Goal: Obtain resource: Download file/media

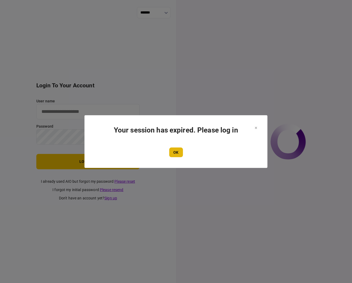
click at [177, 152] on button "OK" at bounding box center [176, 153] width 14 height 10
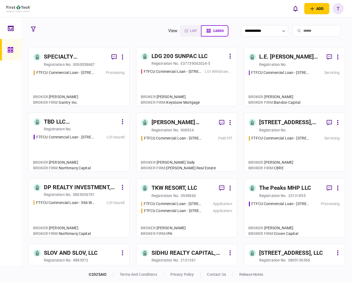
click at [272, 188] on div "The Peaks MHP LLC" at bounding box center [285, 188] width 52 height 9
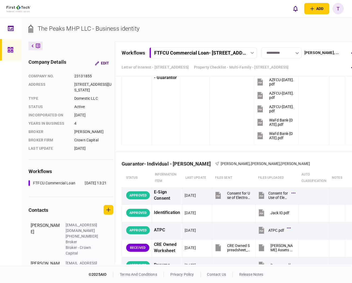
scroll to position [1543, 0]
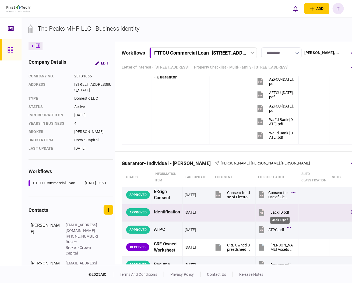
click at [277, 210] on div "Jack ID.pdf" at bounding box center [279, 212] width 19 height 4
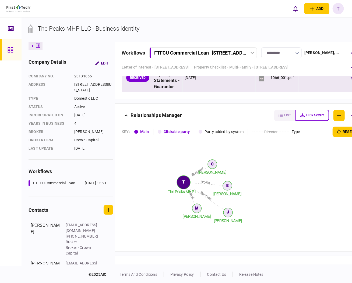
scroll to position [2064, 0]
